Goal: Find specific page/section: Find specific page/section

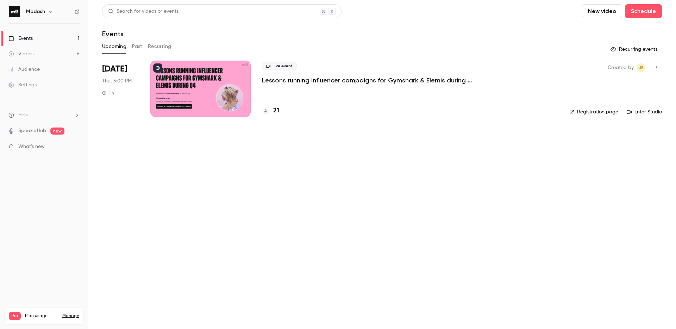
click at [264, 113] on div at bounding box center [266, 111] width 8 height 8
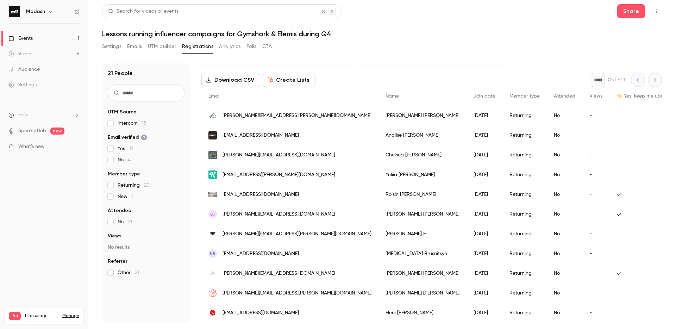
scroll to position [64, 0]
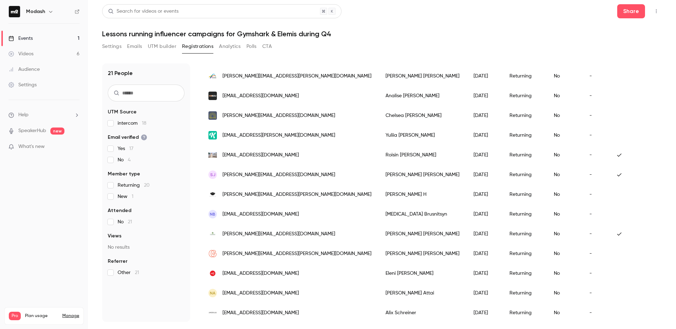
click at [27, 38] on div "Events" at bounding box center [20, 38] width 24 height 7
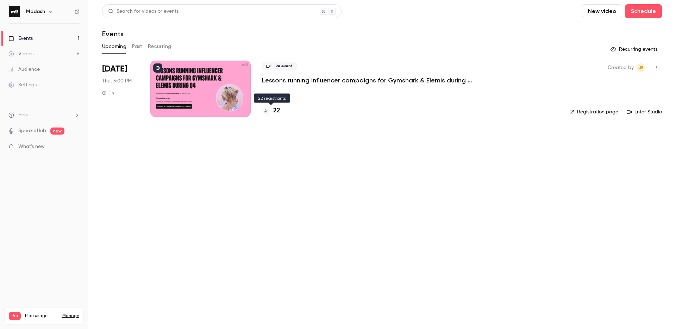
click at [273, 113] on div "22" at bounding box center [271, 111] width 18 height 10
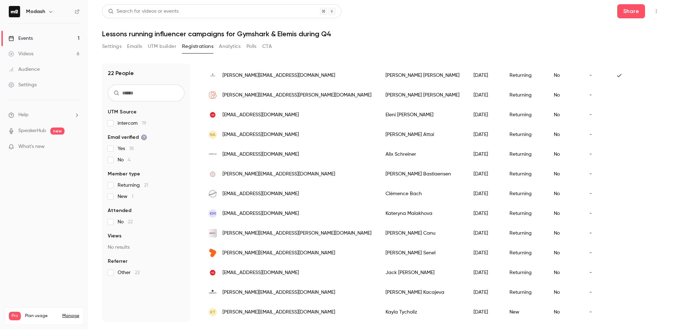
scroll to position [246, 0]
